Goal: Transaction & Acquisition: Purchase product/service

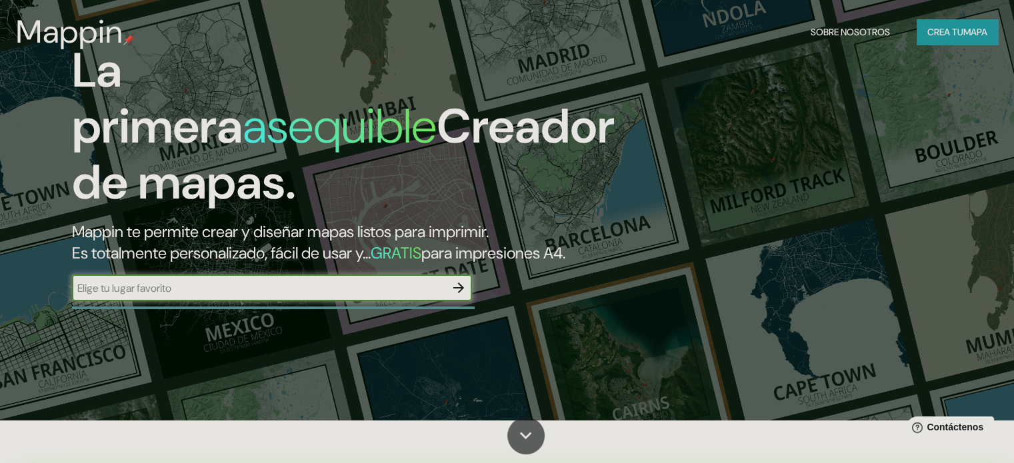
scroll to position [67, 0]
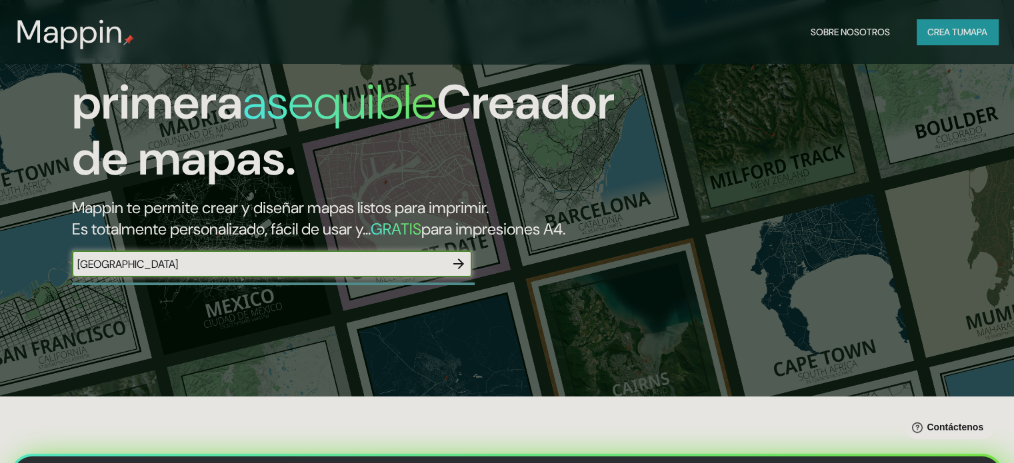
type input "[GEOGRAPHIC_DATA]"
click at [957, 29] on font "Crea tu" at bounding box center [945, 32] width 36 height 12
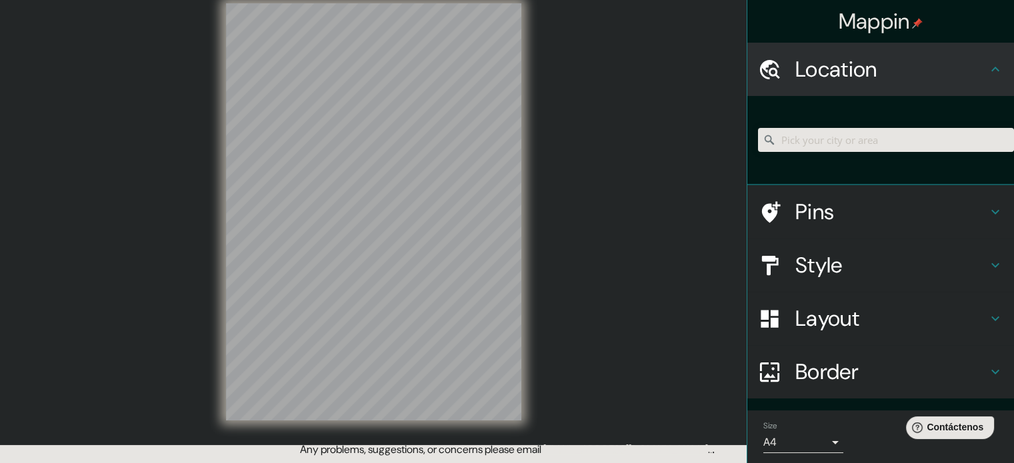
click at [893, 67] on h4 "Location" at bounding box center [891, 69] width 192 height 27
click at [801, 138] on input "Pick your city or area" at bounding box center [886, 140] width 256 height 24
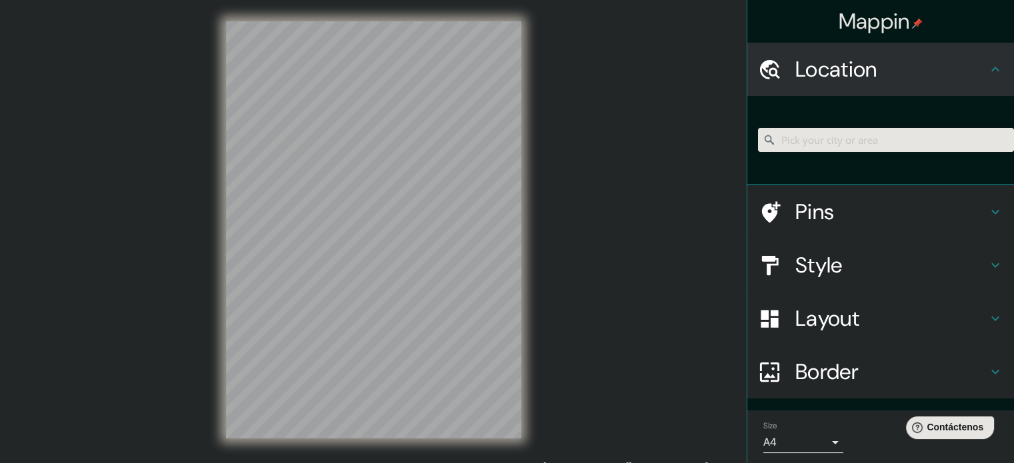
click at [798, 141] on input "Pick your city or area" at bounding box center [886, 140] width 256 height 24
paste input "-7.156401634320543, -78.5145619423287"
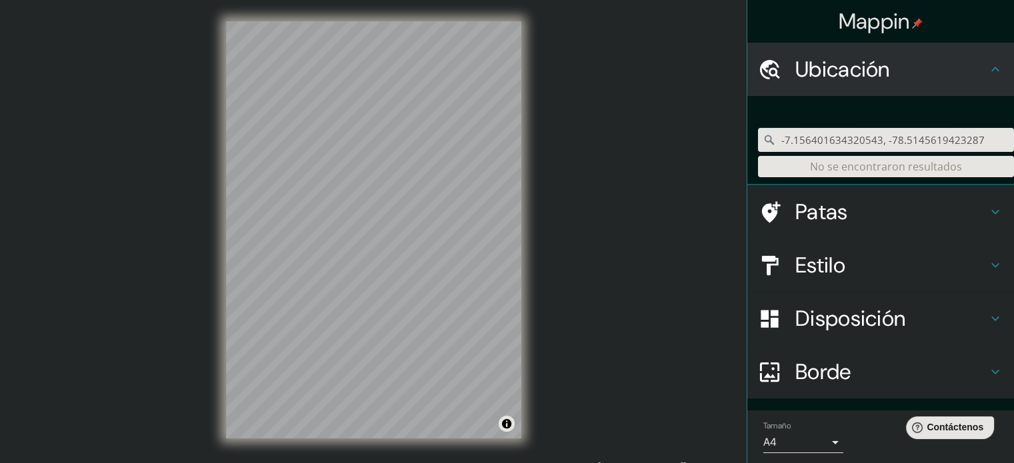
click at [487, 211] on div "Mappin Ubicación -7.156401634320543, -78.5145619423287 No se encontraron result…" at bounding box center [507, 240] width 1014 height 481
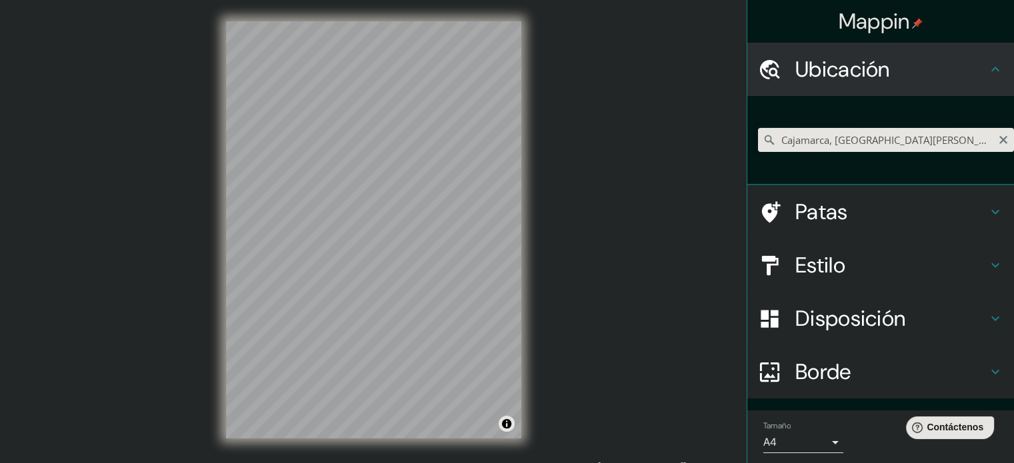
click at [966, 136] on input "Cajamarca, [GEOGRAPHIC_DATA][PERSON_NAME], [GEOGRAPHIC_DATA]" at bounding box center [886, 140] width 256 height 24
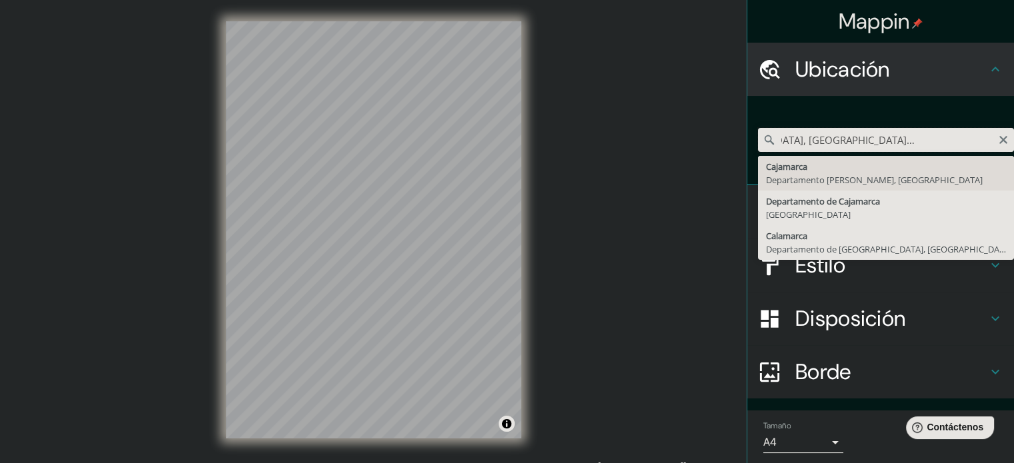
scroll to position [0, 82]
type input "Cajamarca, [GEOGRAPHIC_DATA][PERSON_NAME], [GEOGRAPHIC_DATA]"
click at [867, 104] on div "[GEOGRAPHIC_DATA], [GEOGRAPHIC_DATA][PERSON_NAME], [GEOGRAPHIC_DATA] [GEOGRAPHI…" at bounding box center [880, 140] width 267 height 89
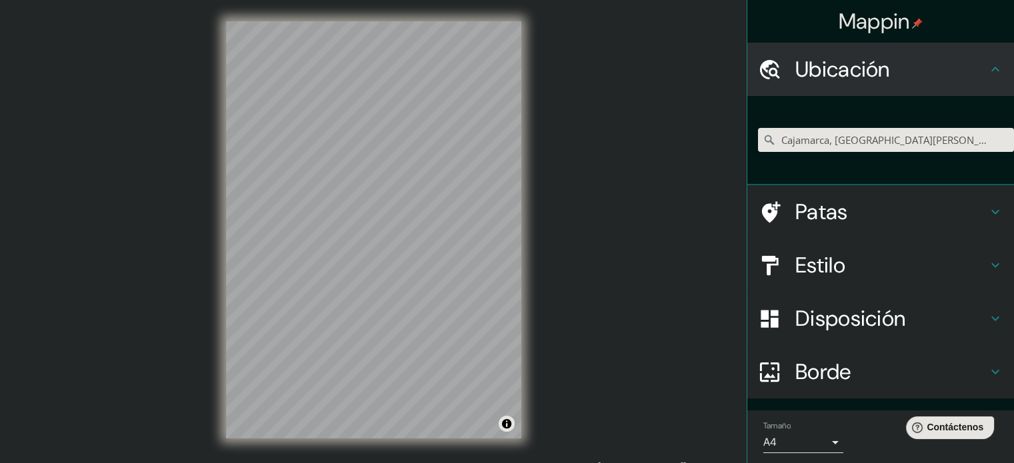
click at [909, 257] on h4 "Estilo" at bounding box center [891, 265] width 192 height 27
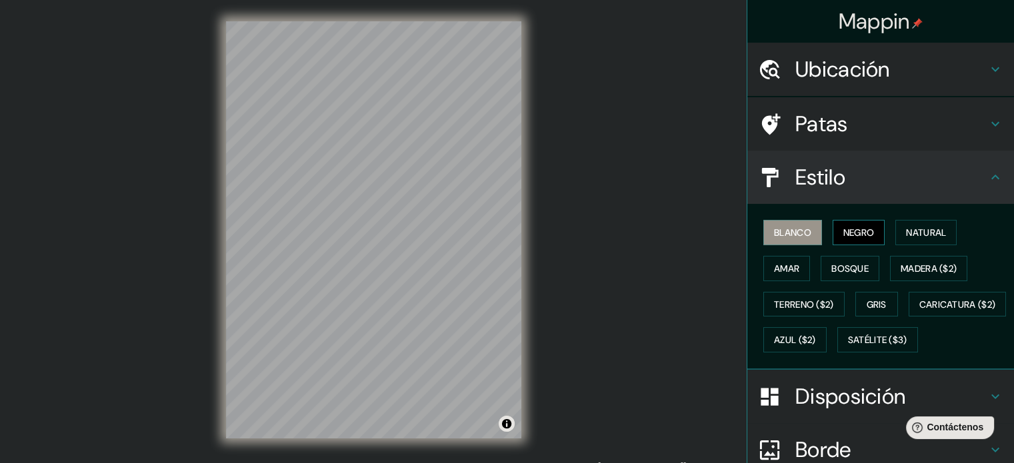
click at [843, 234] on font "Negro" at bounding box center [858, 233] width 31 height 12
click at [906, 229] on font "Natural" at bounding box center [926, 233] width 40 height 12
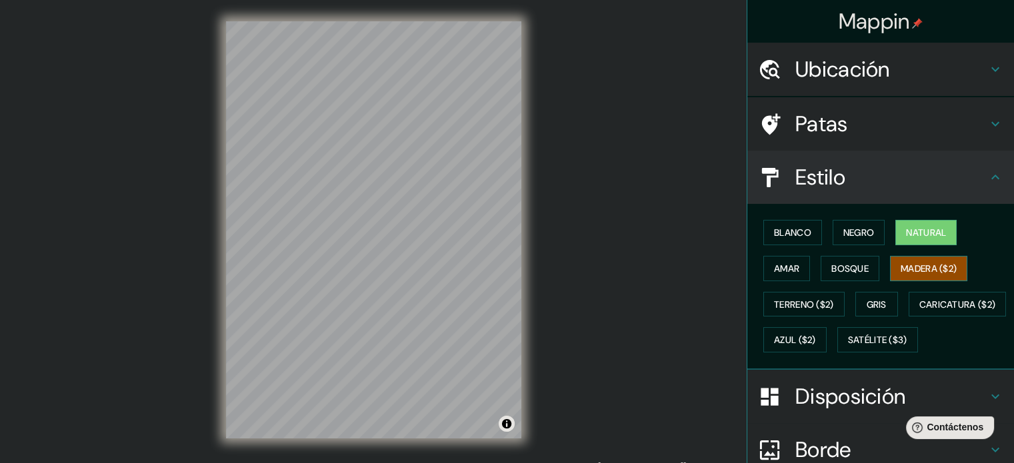
click at [909, 269] on font "Madera ($2)" at bounding box center [928, 269] width 56 height 12
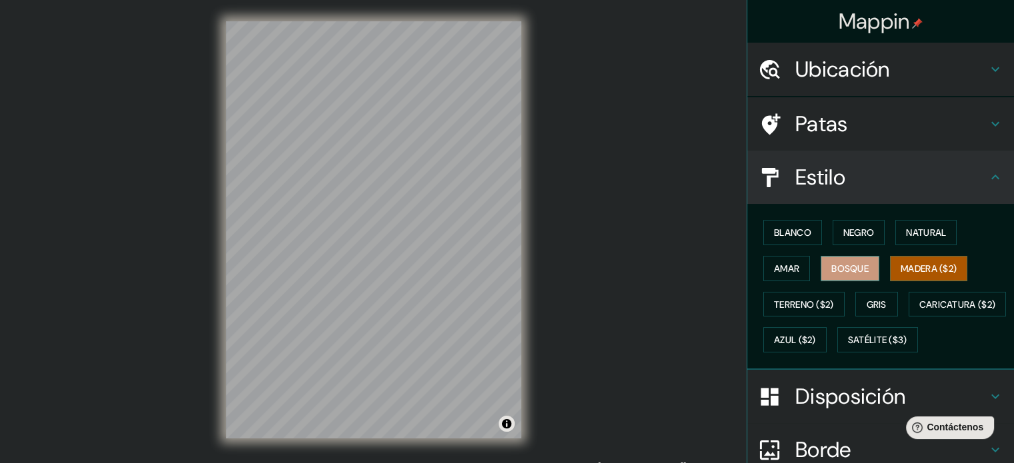
click at [838, 265] on font "Bosque" at bounding box center [849, 269] width 37 height 12
click at [774, 271] on font "Amar" at bounding box center [786, 269] width 25 height 12
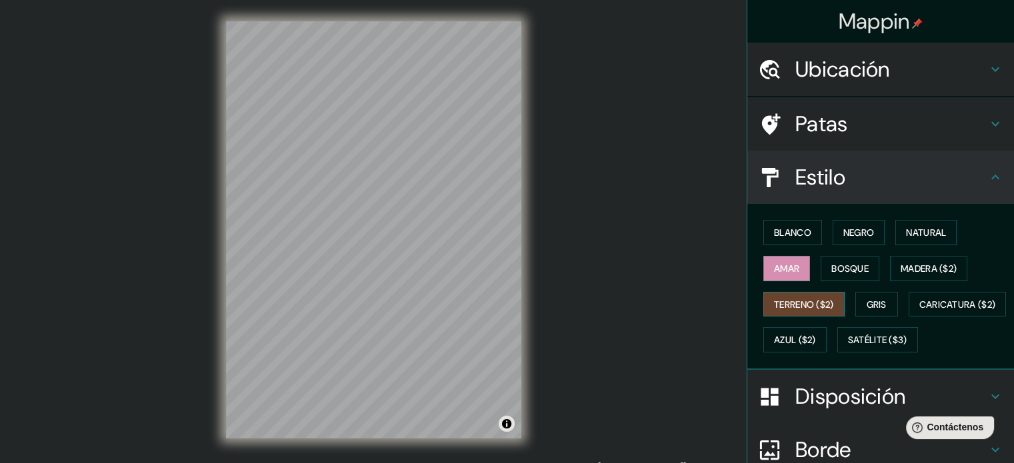
click at [784, 302] on font "Terreno ($2)" at bounding box center [804, 305] width 60 height 12
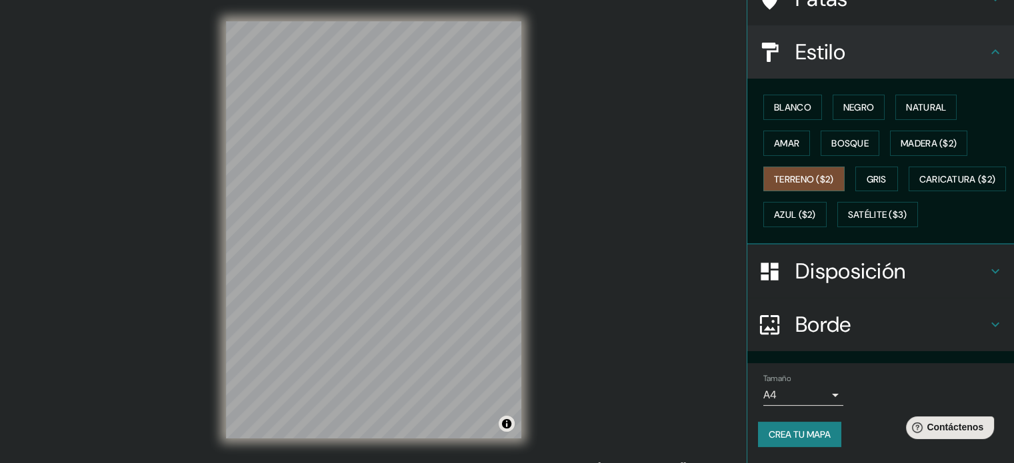
click at [962, 312] on h4 "Borde" at bounding box center [891, 324] width 192 height 27
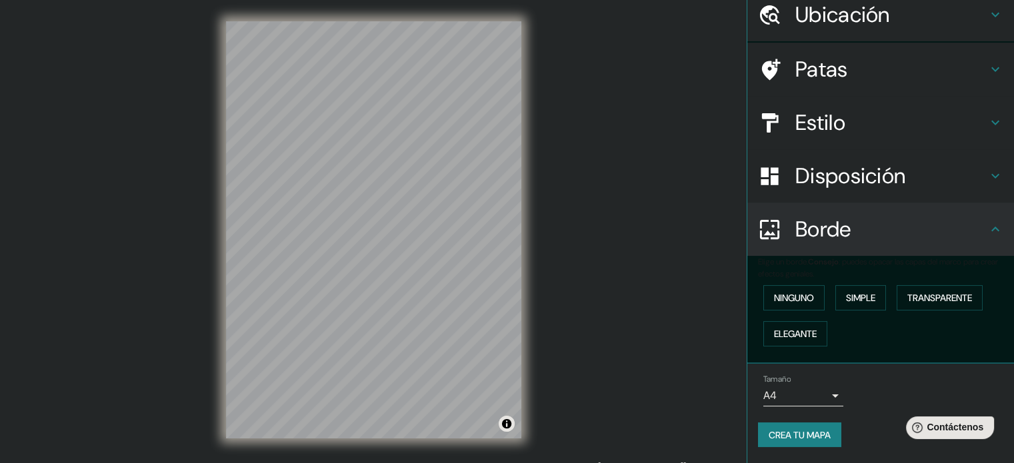
scroll to position [53, 0]
click at [791, 299] on font "Ninguno" at bounding box center [794, 299] width 40 height 12
click at [860, 296] on font "Simple" at bounding box center [860, 299] width 29 height 12
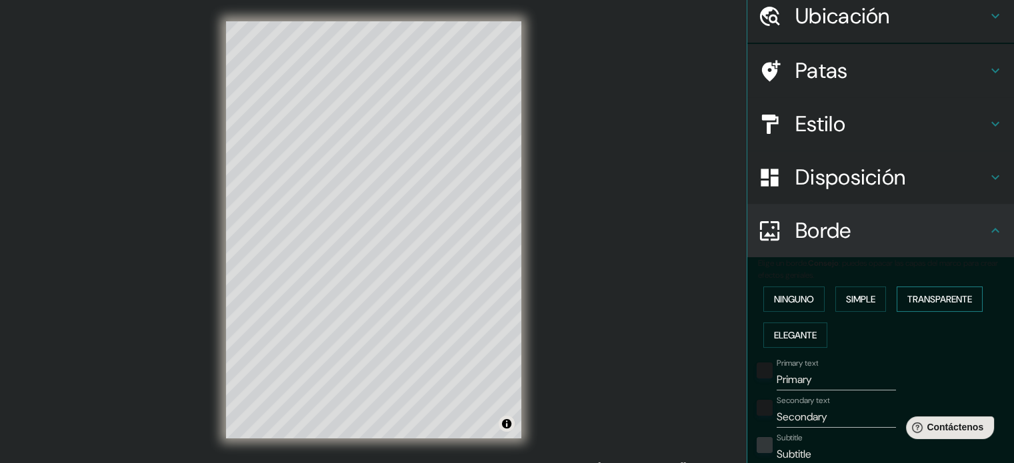
click at [942, 298] on font "Transparente" at bounding box center [939, 299] width 65 height 12
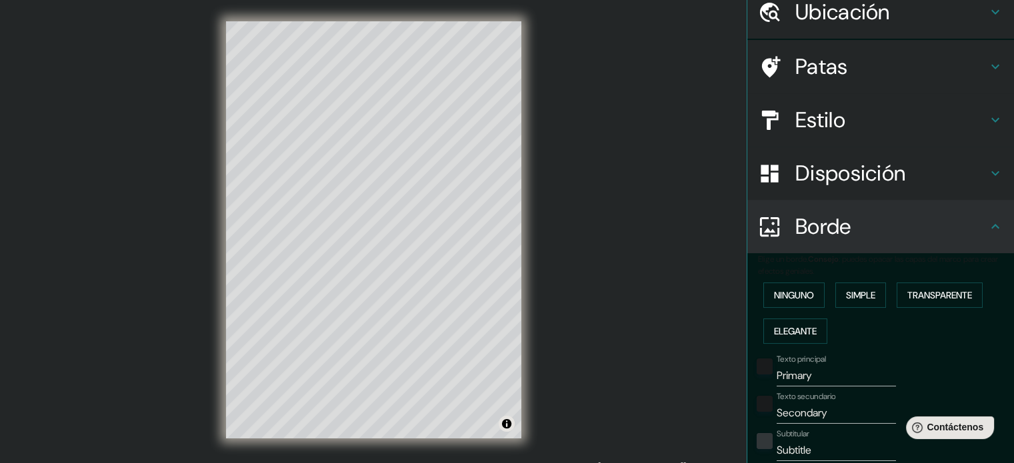
scroll to position [0, 0]
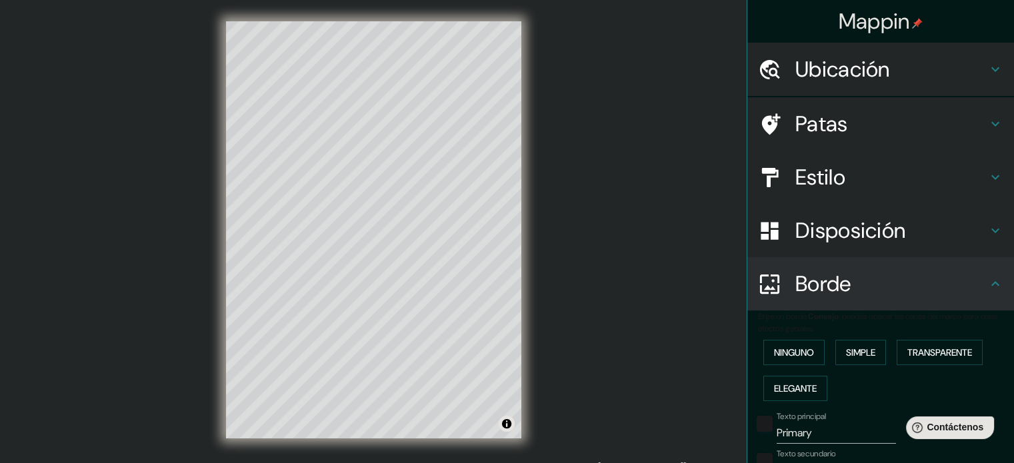
click at [869, 119] on h4 "Patas" at bounding box center [891, 124] width 192 height 27
type input "213"
type input "35"
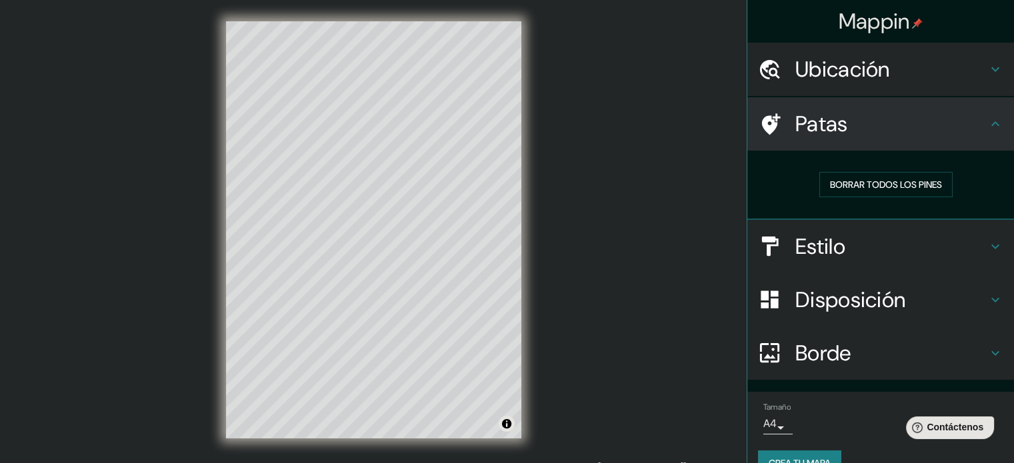
click at [914, 81] on h4 "Ubicación" at bounding box center [891, 69] width 192 height 27
type input "213"
type input "35"
